Goal: Task Accomplishment & Management: Use online tool/utility

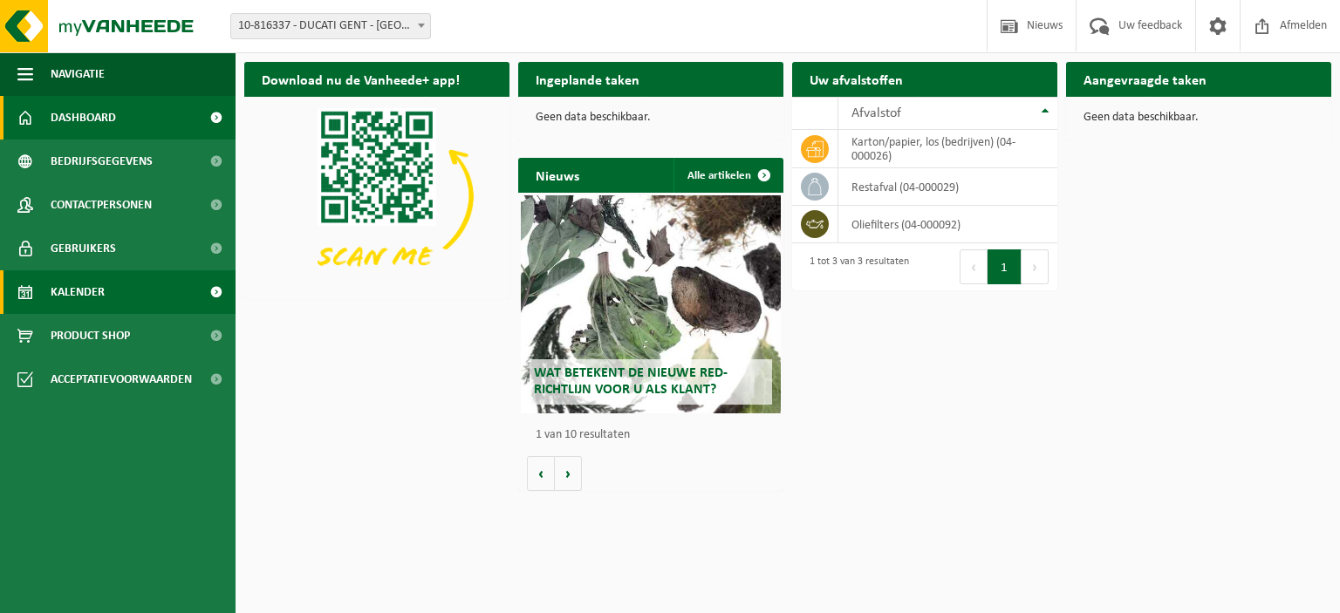
click at [154, 307] on link "Kalender" at bounding box center [118, 292] width 236 height 44
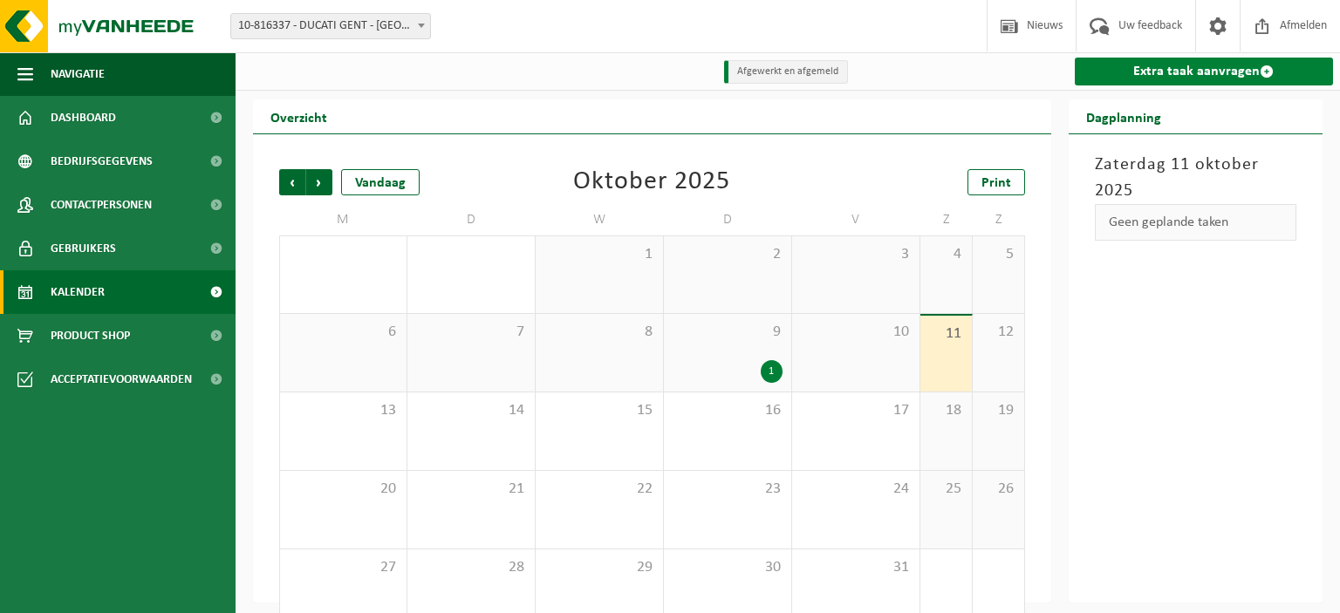
click at [1272, 66] on span at bounding box center [1267, 72] width 14 height 14
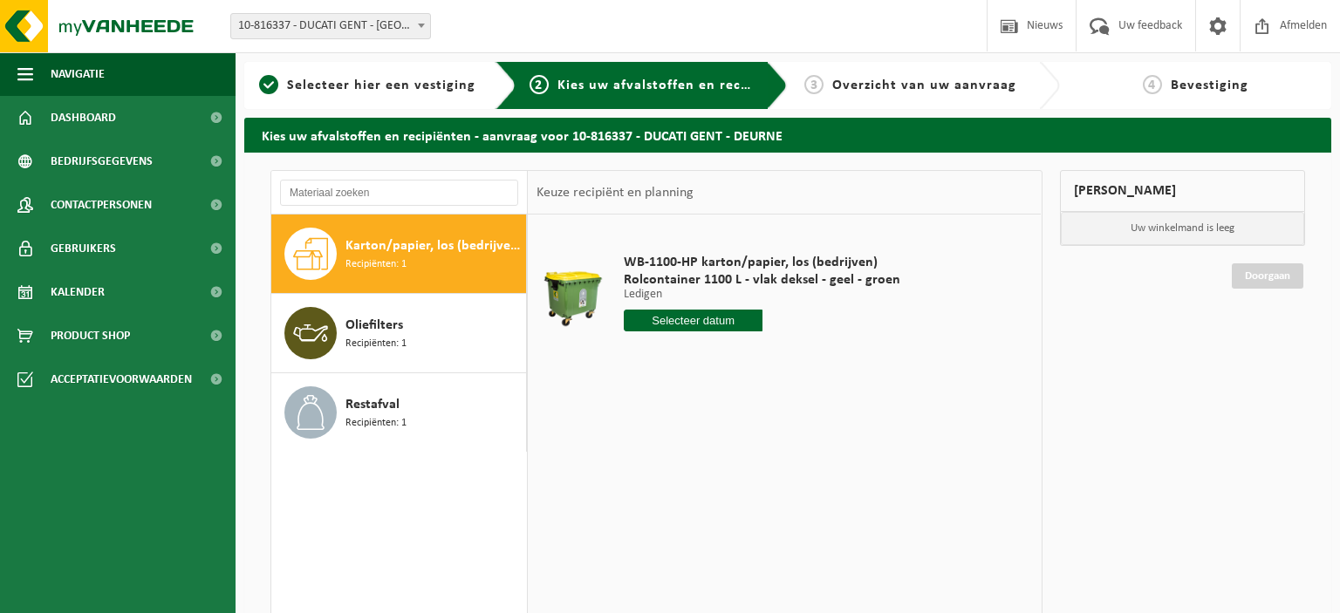
click at [400, 272] on div "Karton/papier, los (bedrijven) Recipiënten: 1" at bounding box center [434, 254] width 176 height 52
click at [665, 321] on input "text" at bounding box center [693, 321] width 139 height 22
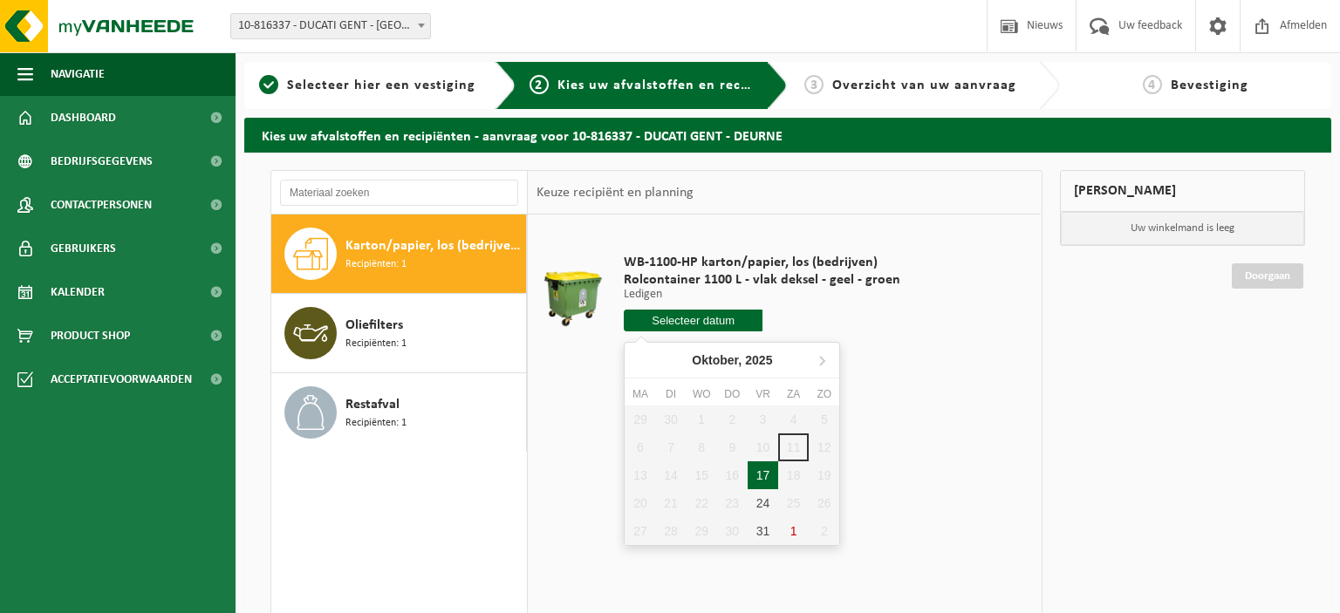
click at [761, 469] on div "17" at bounding box center [763, 476] width 31 height 28
type input "Van 2025-10-17"
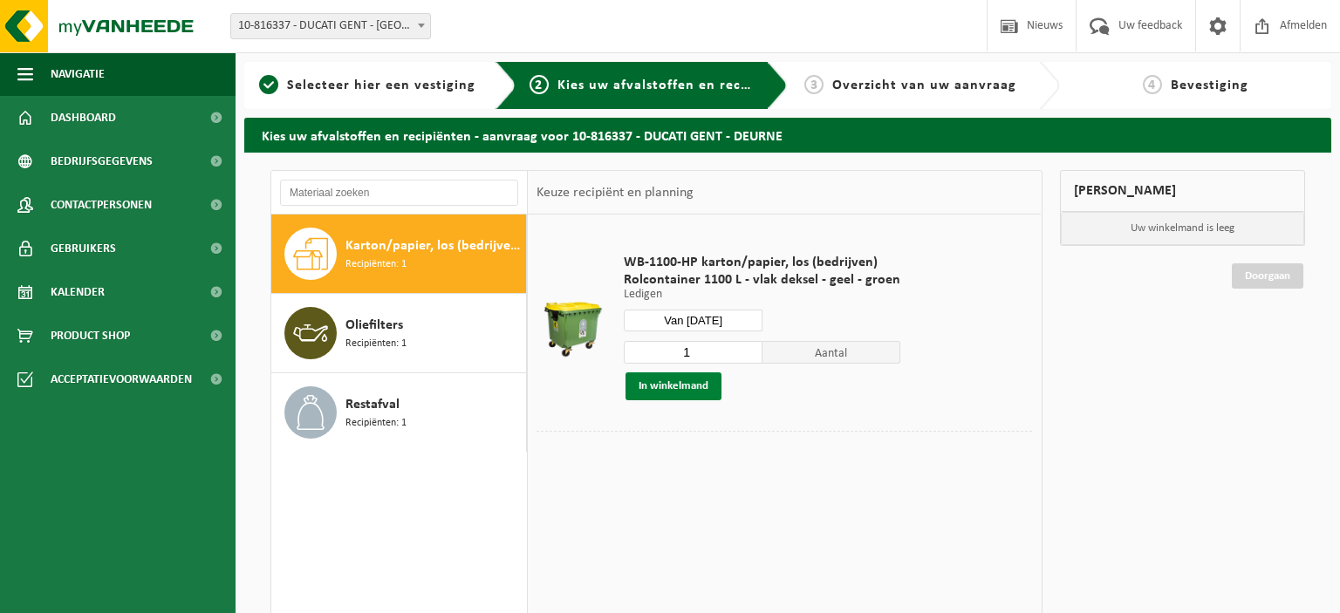
click at [682, 387] on button "In winkelmand" at bounding box center [674, 387] width 96 height 28
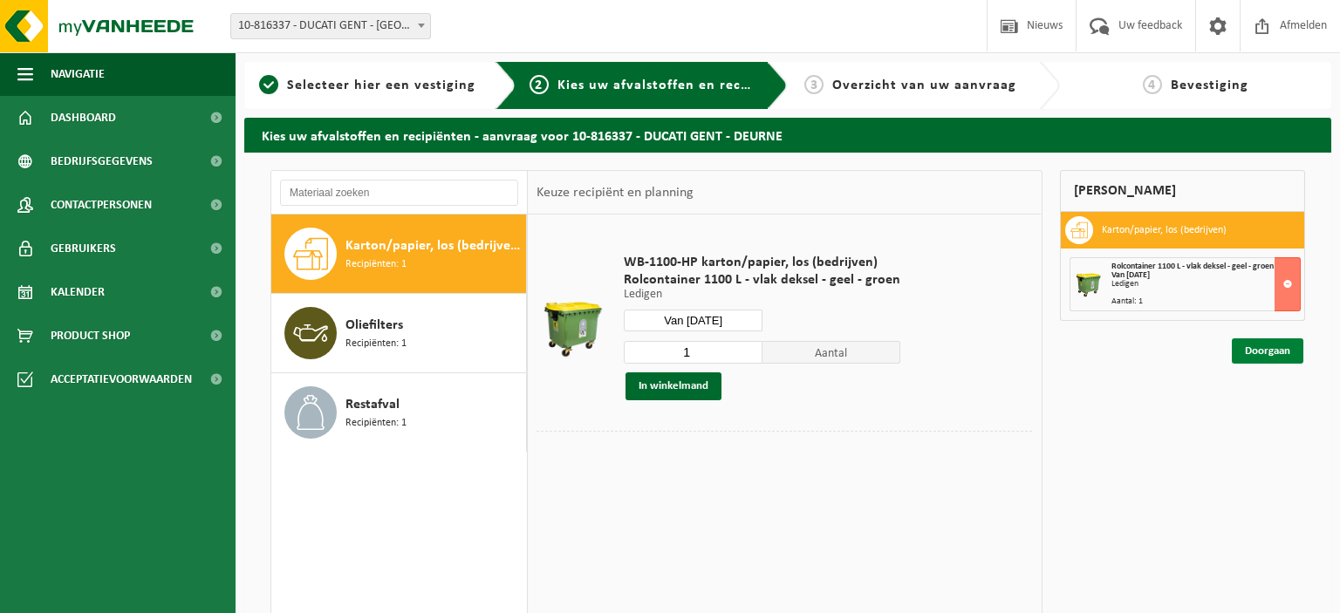
click at [1274, 359] on link "Doorgaan" at bounding box center [1268, 351] width 72 height 25
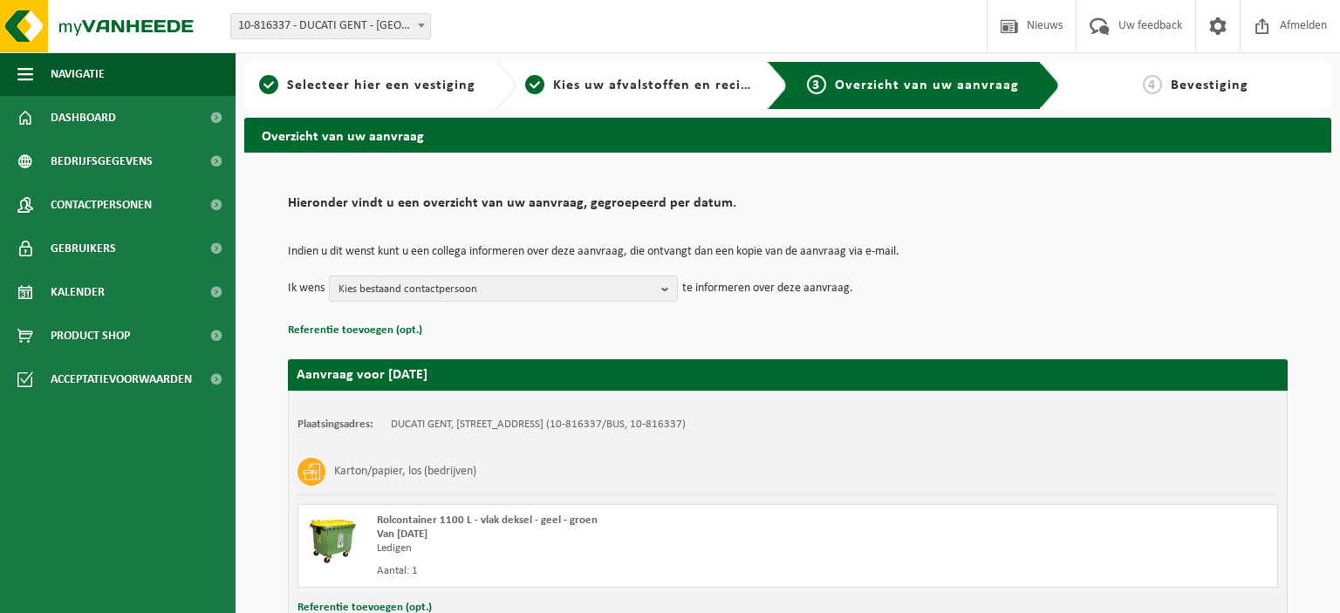
scroll to position [125, 0]
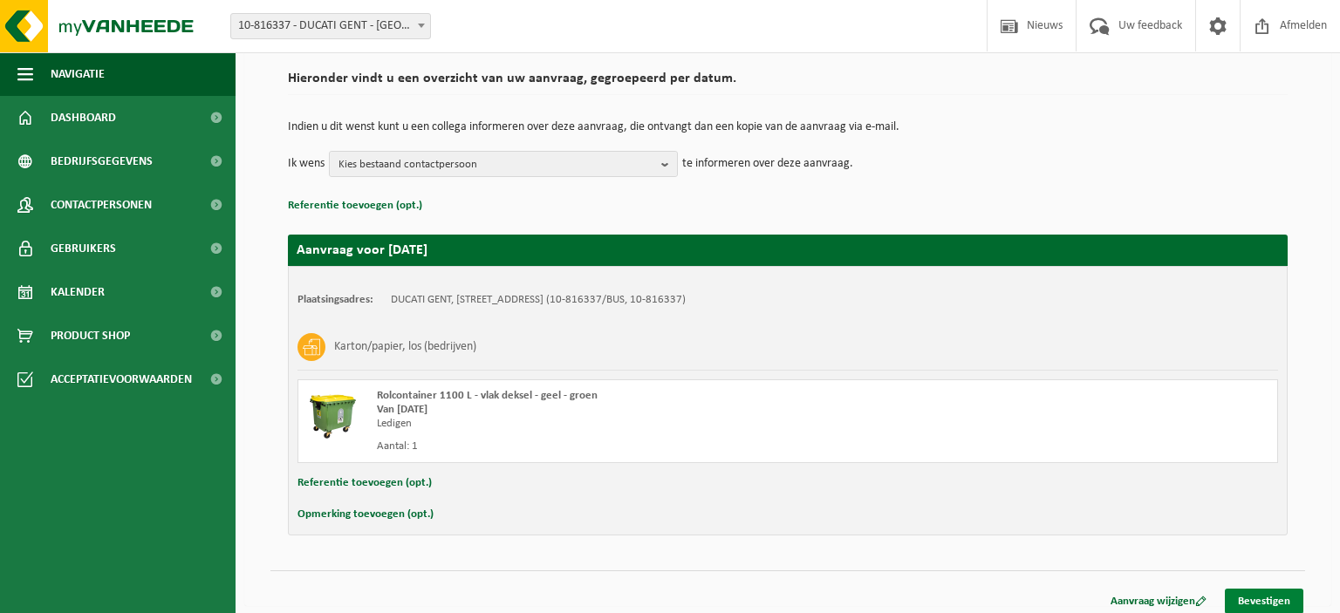
click at [1255, 599] on link "Bevestigen" at bounding box center [1264, 601] width 79 height 25
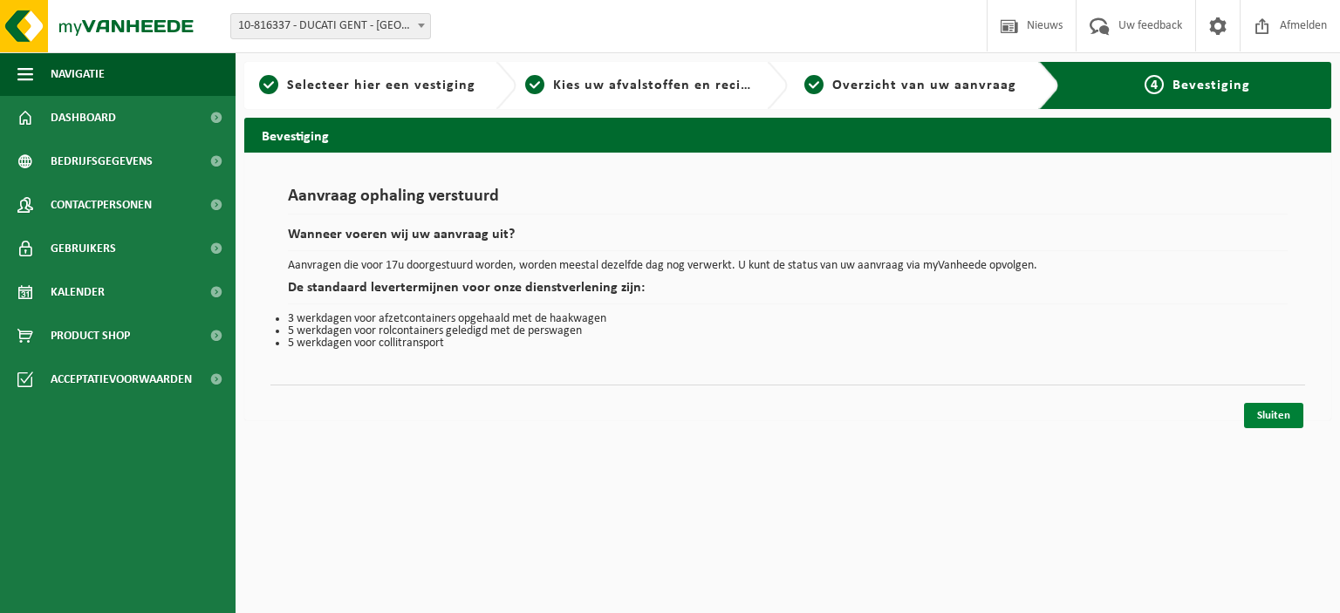
click at [1277, 421] on link "Sluiten" at bounding box center [1273, 415] width 59 height 25
